Goal: Task Accomplishment & Management: Use online tool/utility

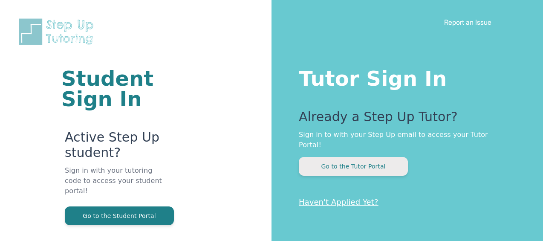
click at [330, 157] on button "Go to the Tutor Portal" at bounding box center [353, 166] width 109 height 19
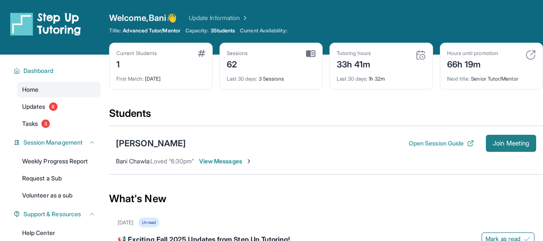
click at [499, 141] on span "Join Meeting" at bounding box center [510, 143] width 37 height 5
